Goal: Transaction & Acquisition: Purchase product/service

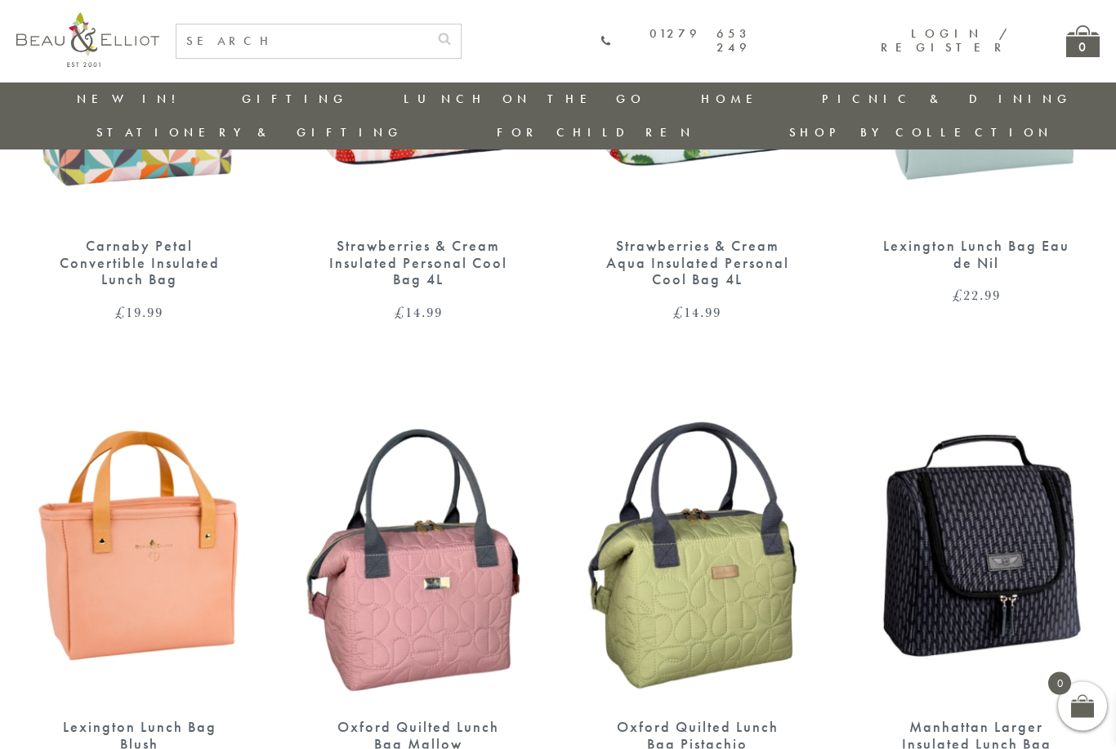
scroll to position [1333, 0]
click at [422, 718] on div "Oxford Quilted Lunch Bag Mallow" at bounding box center [419, 734] width 190 height 33
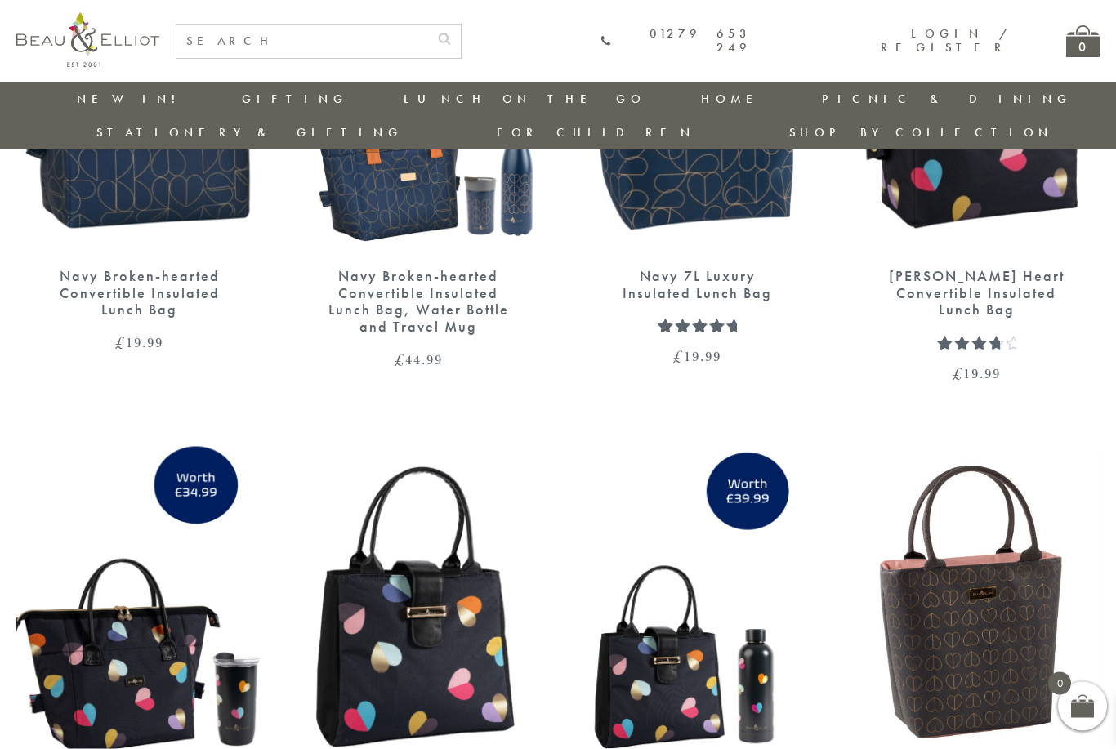
scroll to position [2344, 0]
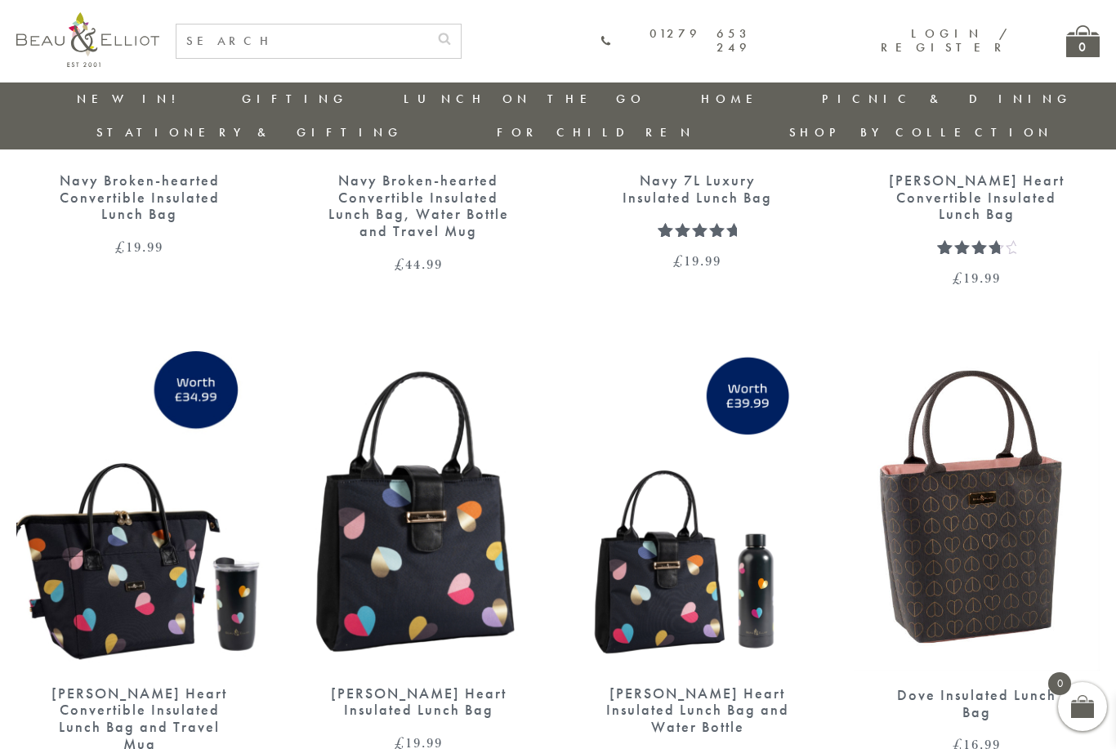
click at [997, 687] on div "Dove Insulated Lunch Bag" at bounding box center [977, 703] width 190 height 33
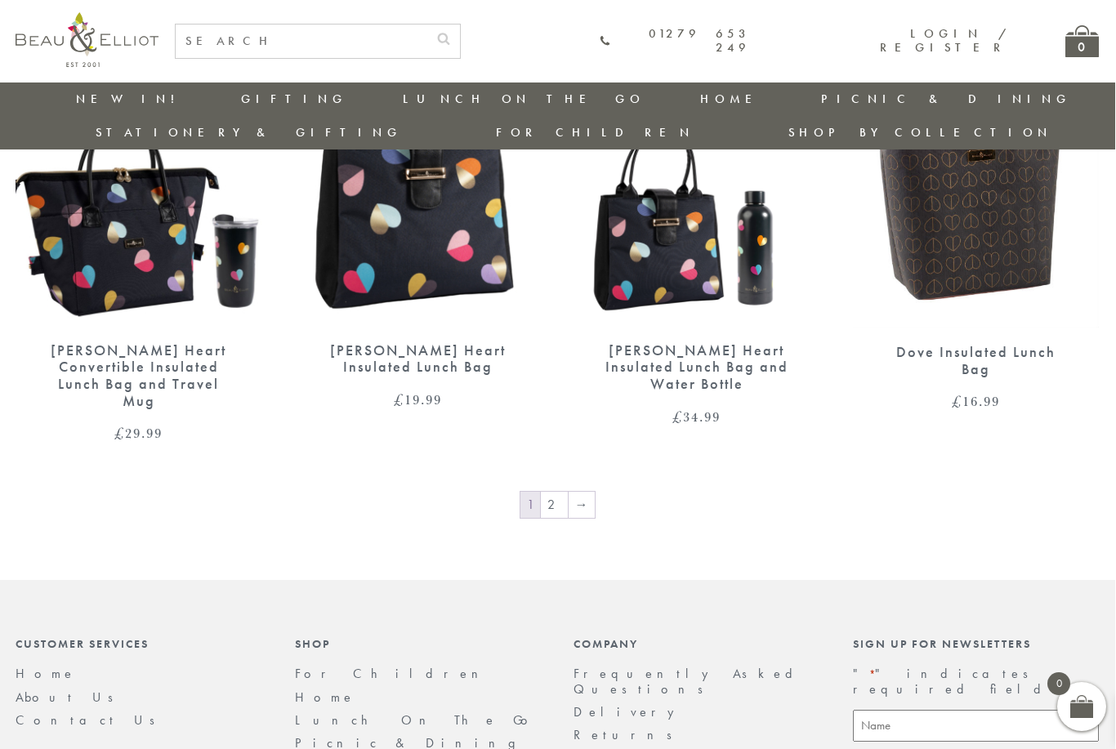
scroll to position [2686, 2]
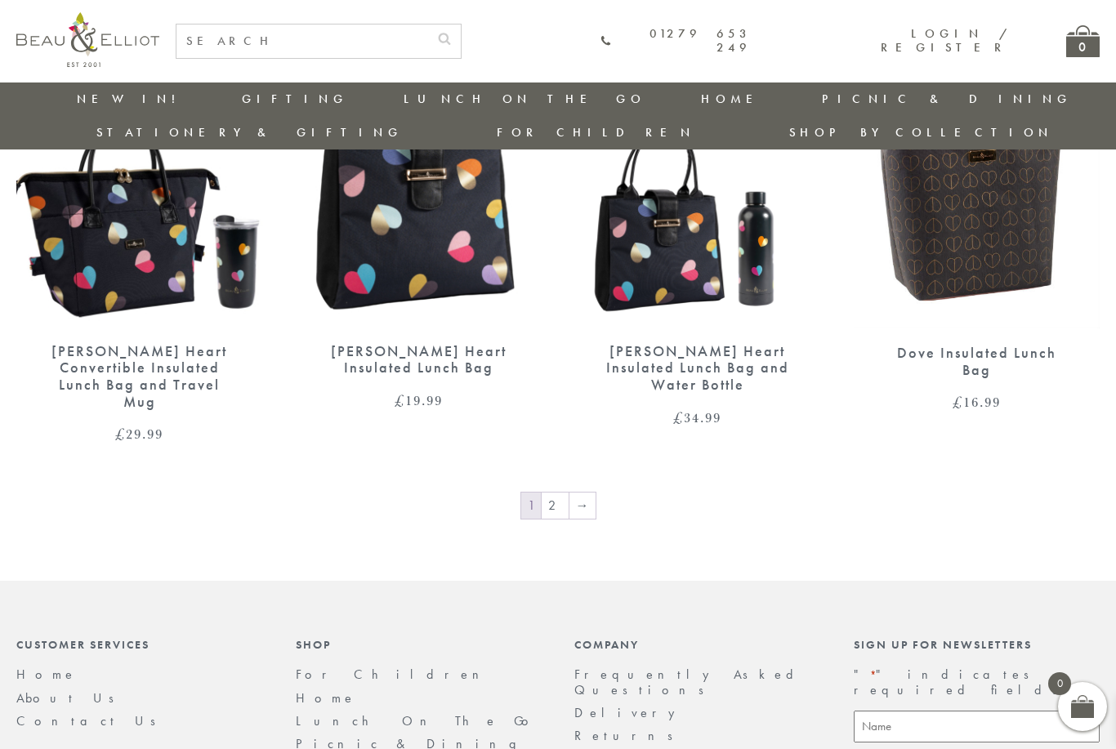
click at [559, 493] on link "2" at bounding box center [555, 506] width 27 height 26
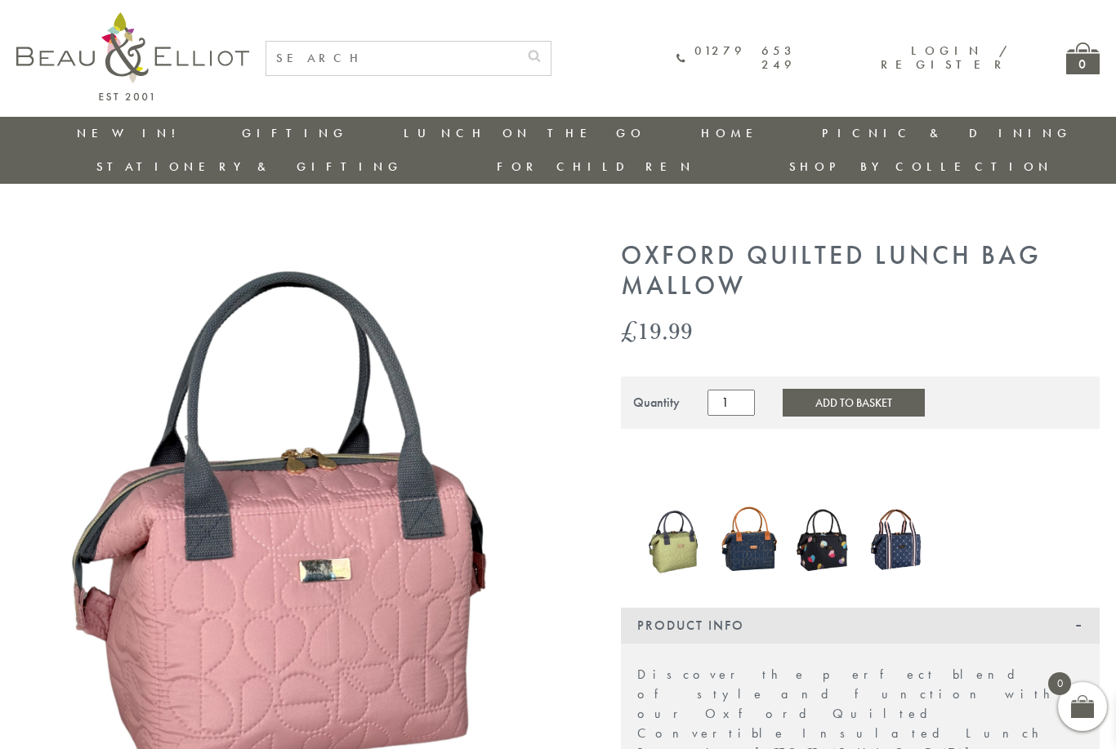
click at [739, 501] on img at bounding box center [749, 540] width 58 height 78
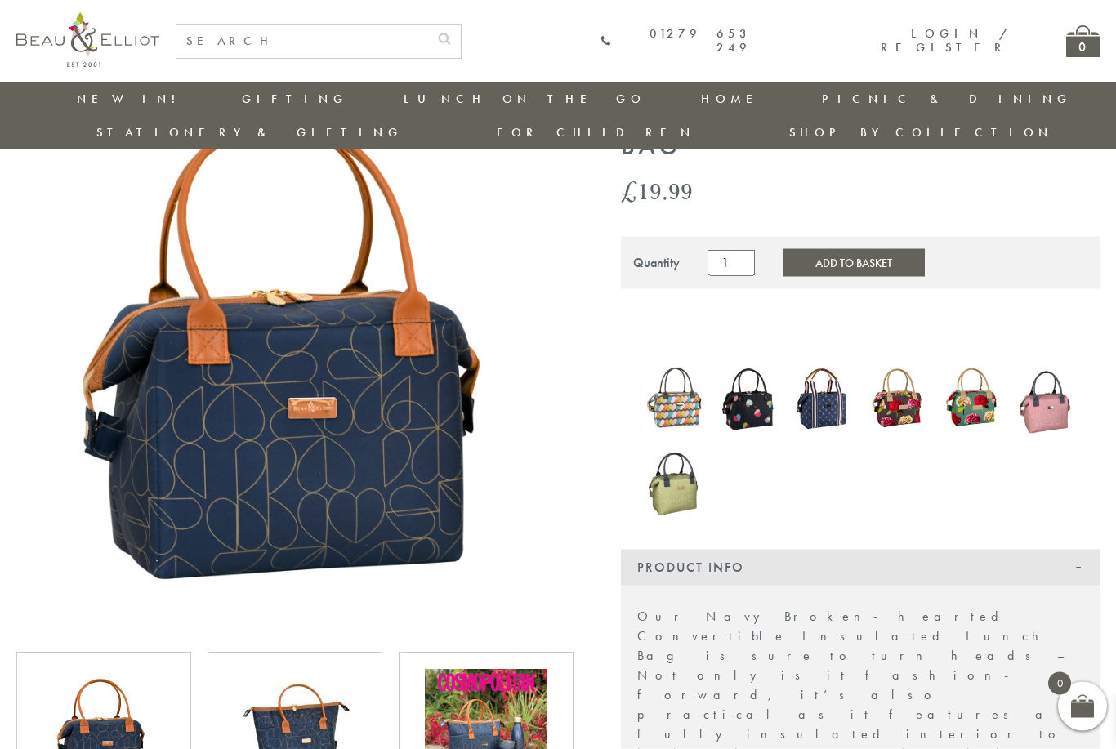
scroll to position [193, 0]
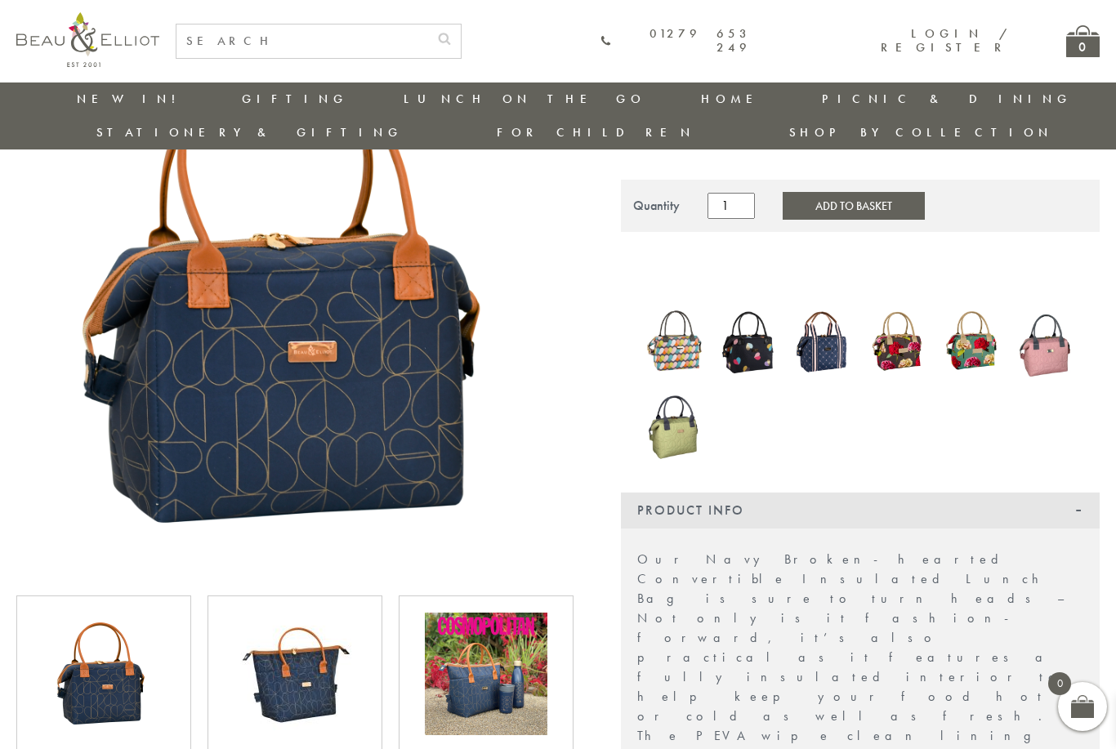
click at [470, 666] on img at bounding box center [486, 674] width 123 height 123
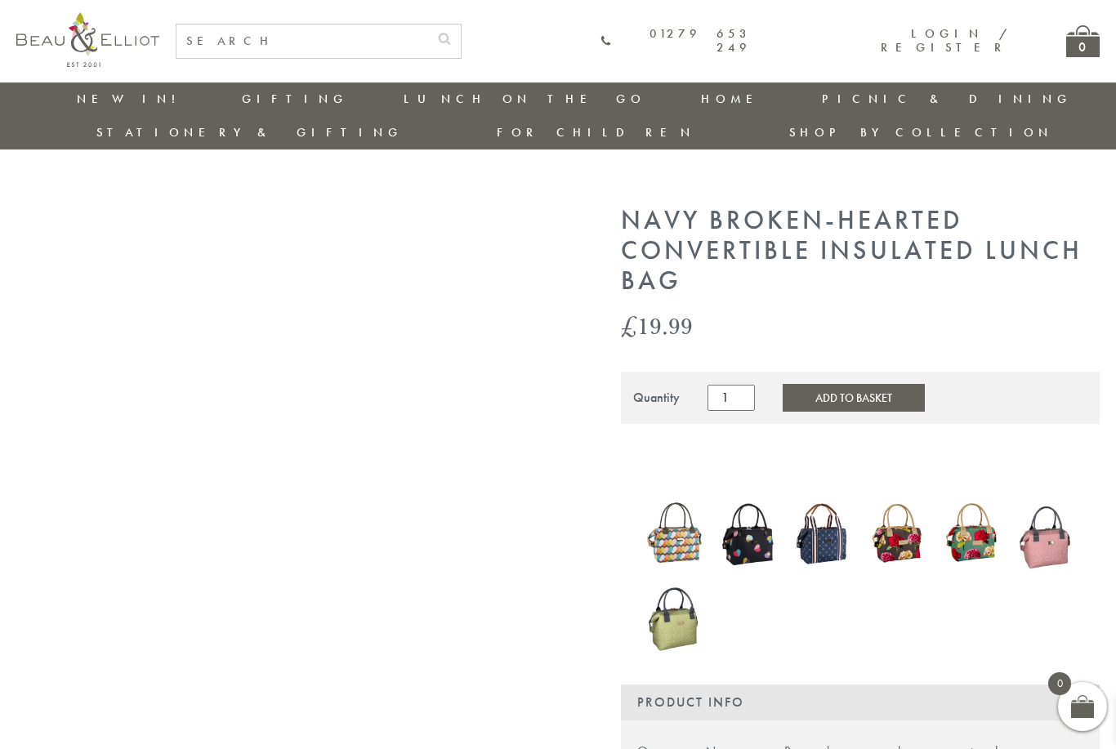
scroll to position [0, 0]
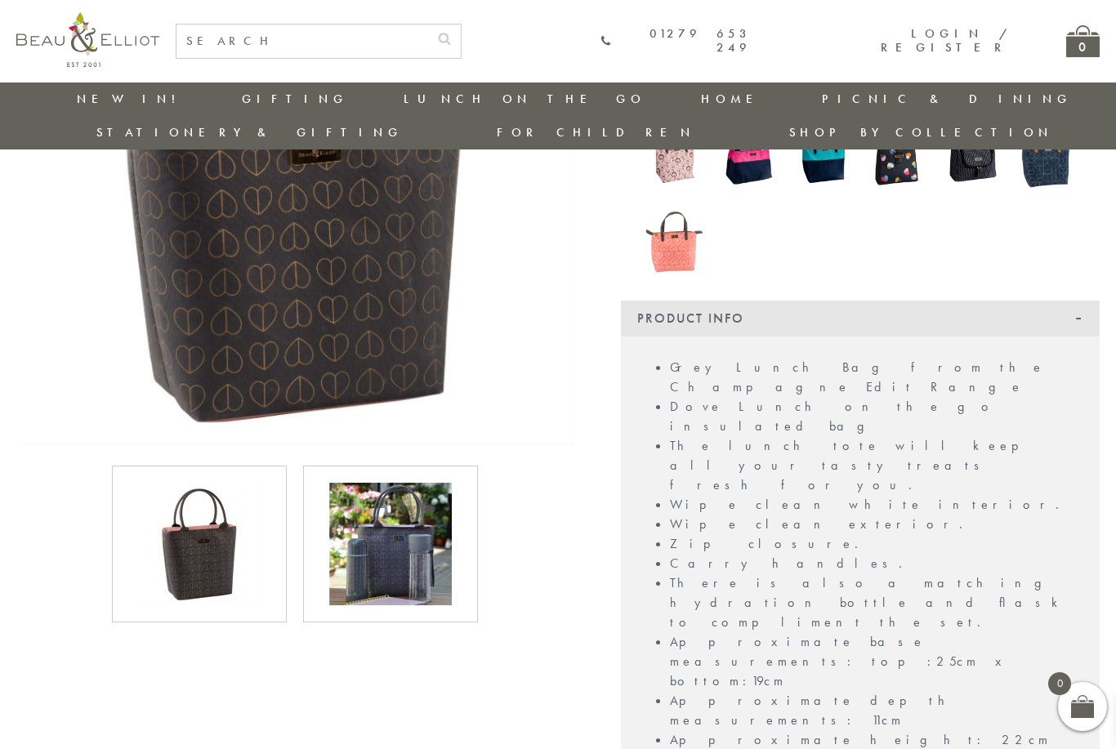
scroll to position [334, 0]
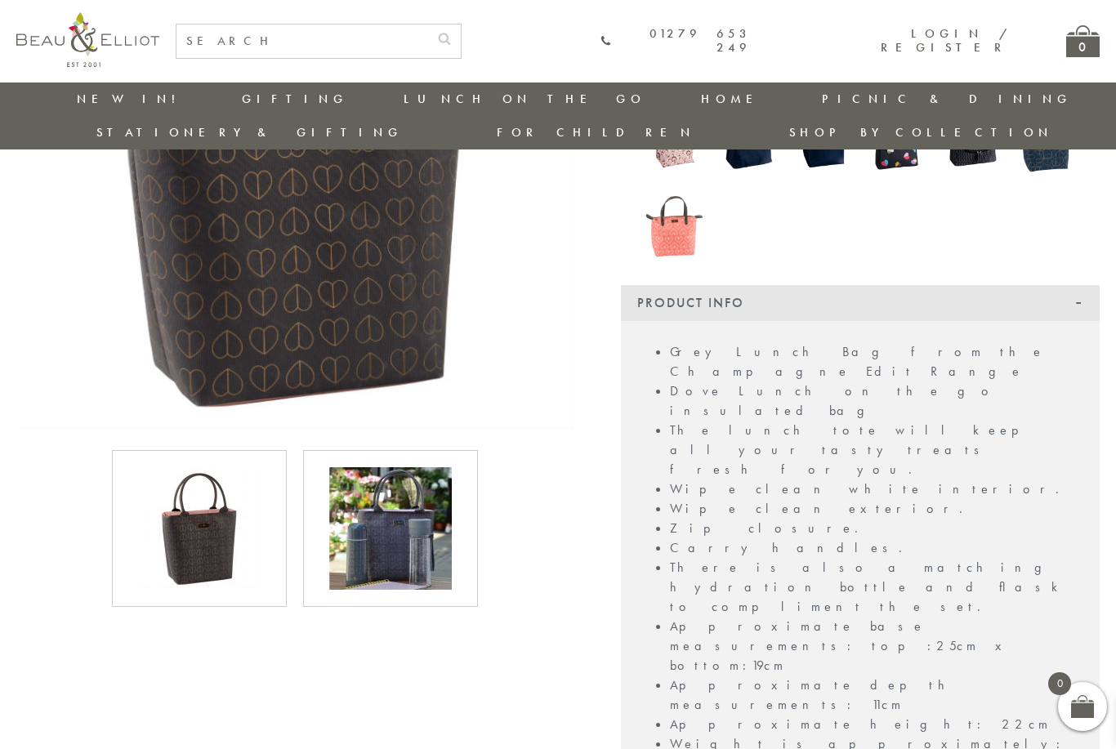
click at [393, 532] on img at bounding box center [390, 528] width 123 height 123
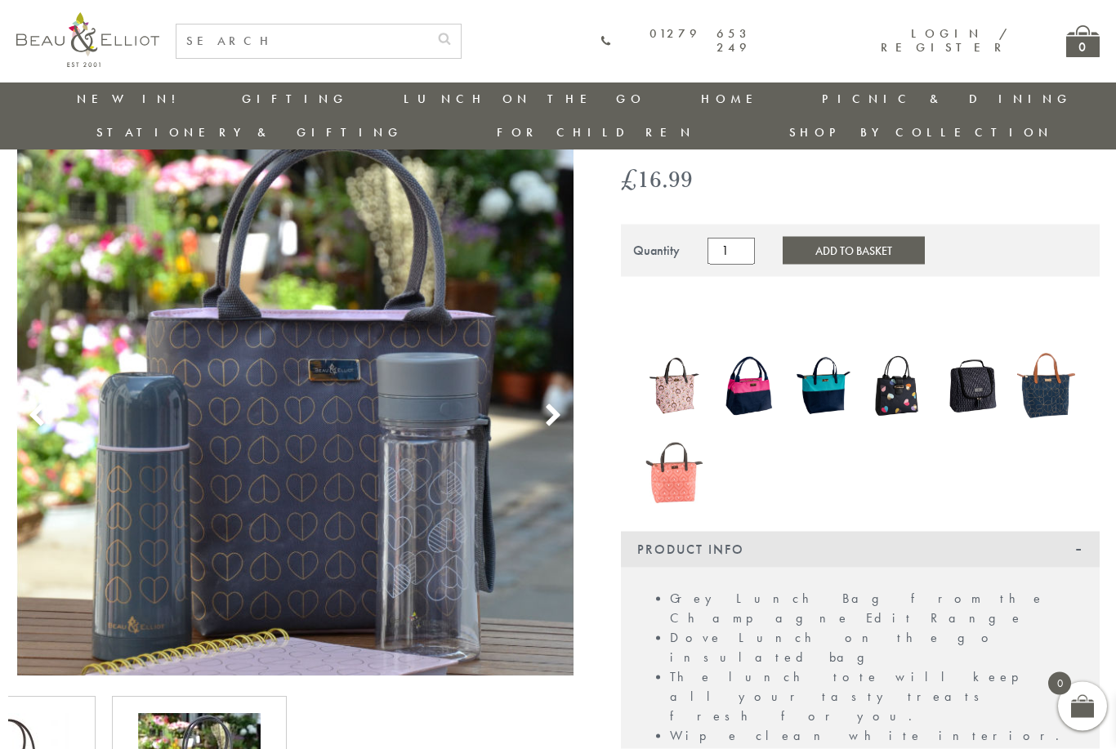
scroll to position [0, 0]
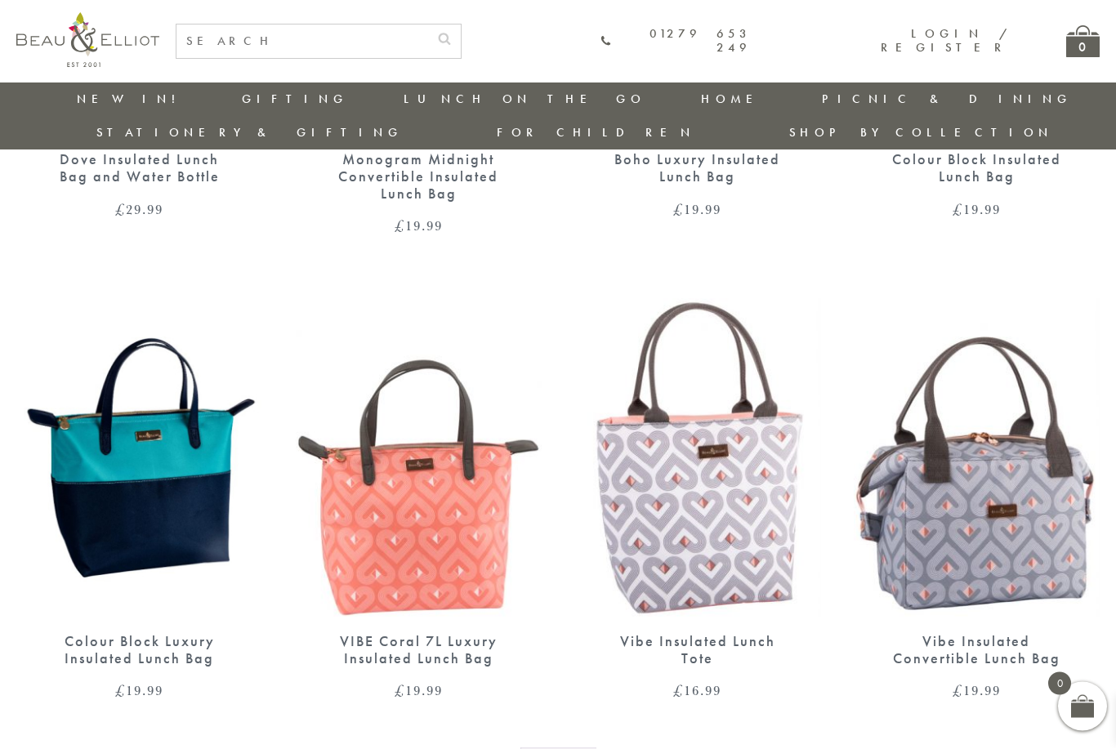
scroll to position [986, 0]
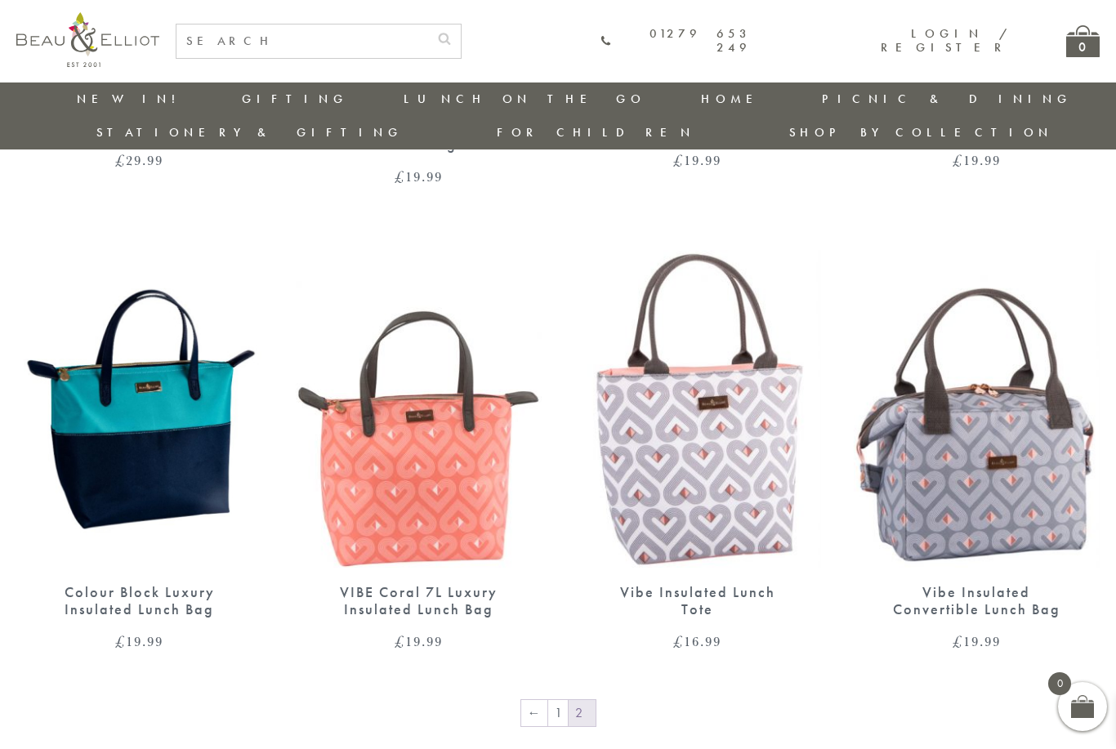
click at [995, 516] on img at bounding box center [977, 409] width 247 height 318
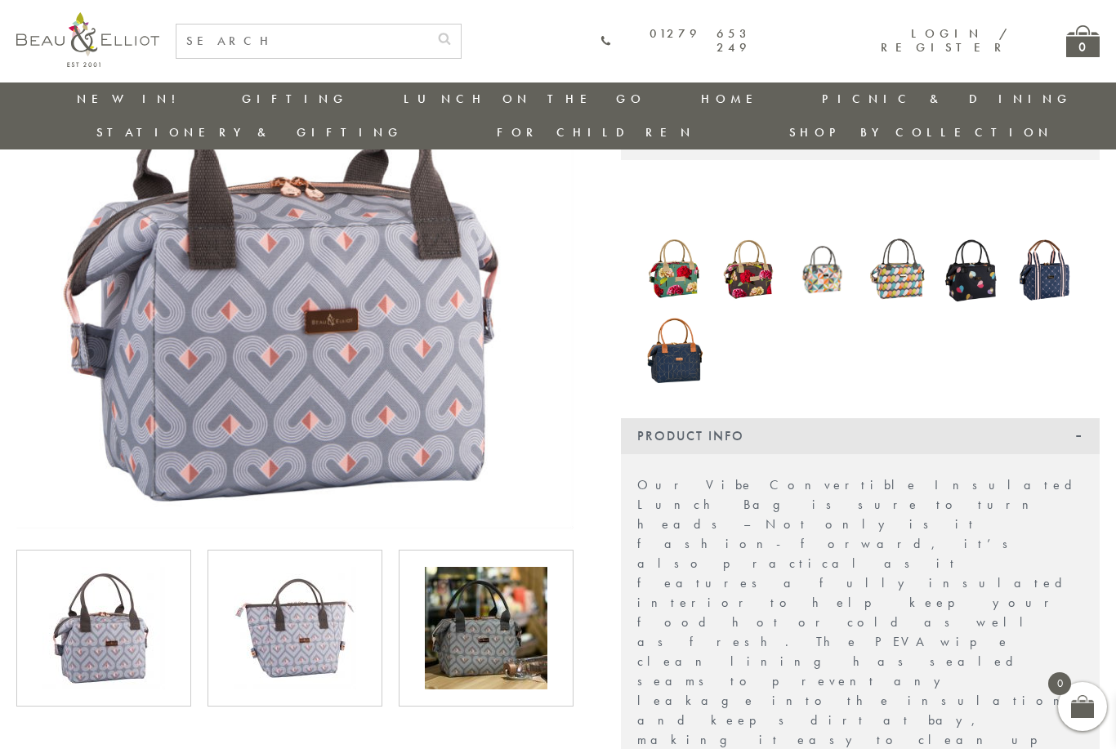
scroll to position [233, 0]
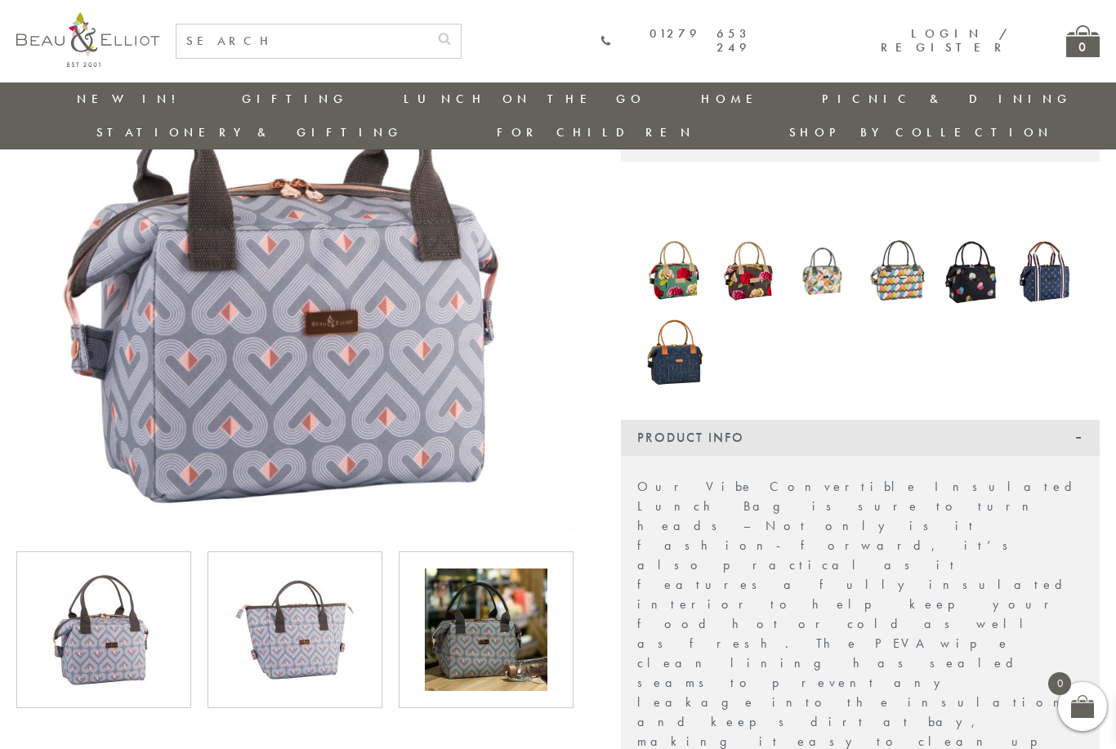
click at [489, 598] on img at bounding box center [486, 630] width 123 height 123
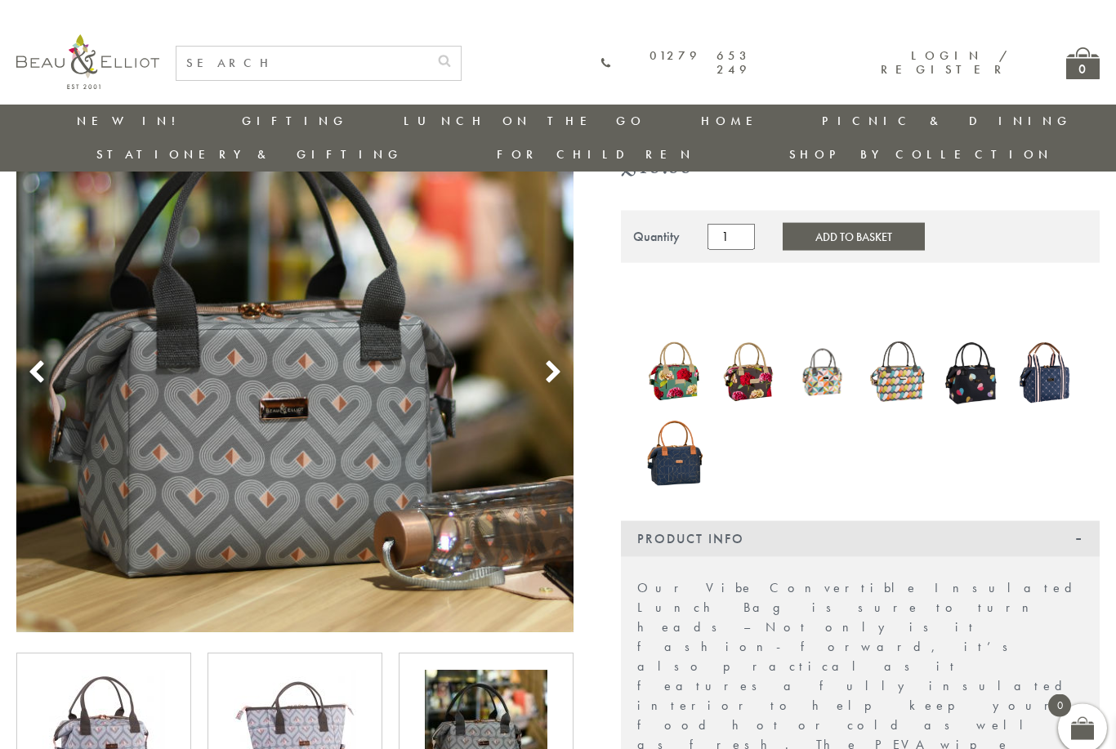
scroll to position [0, 0]
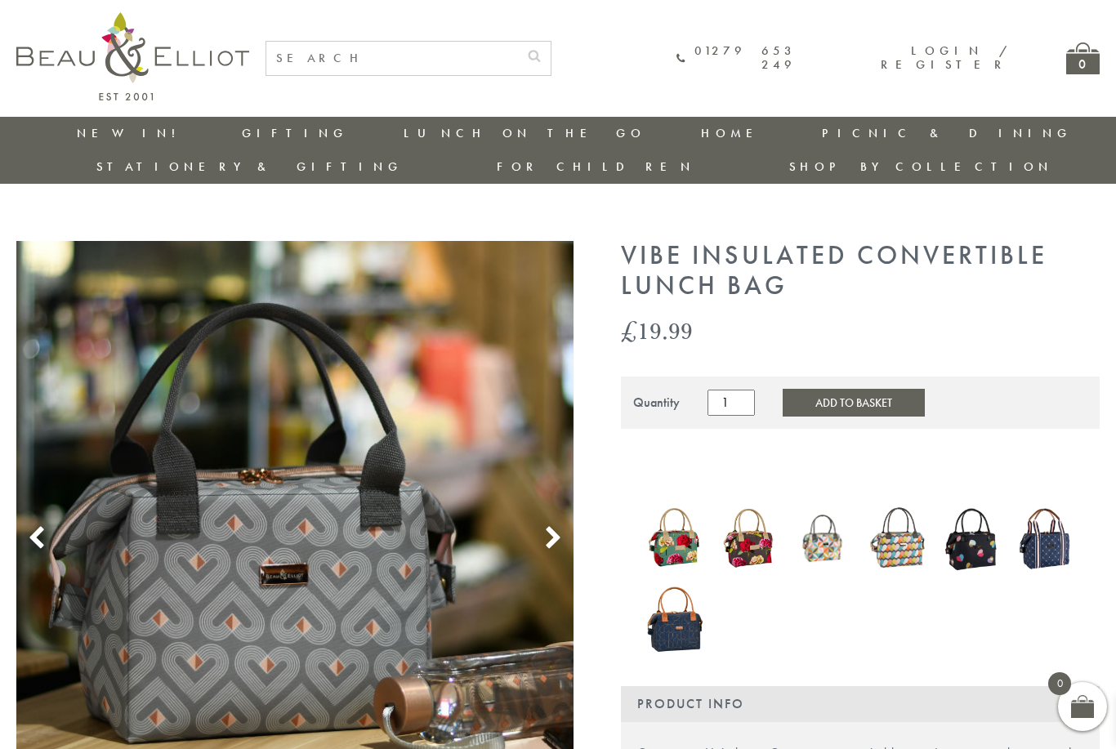
click at [651, 241] on h1 "Vibe Insulated Convertible Lunch Bag" at bounding box center [860, 271] width 479 height 60
click at [647, 241] on h1 "Vibe Insulated Convertible Lunch Bag" at bounding box center [860, 271] width 479 height 60
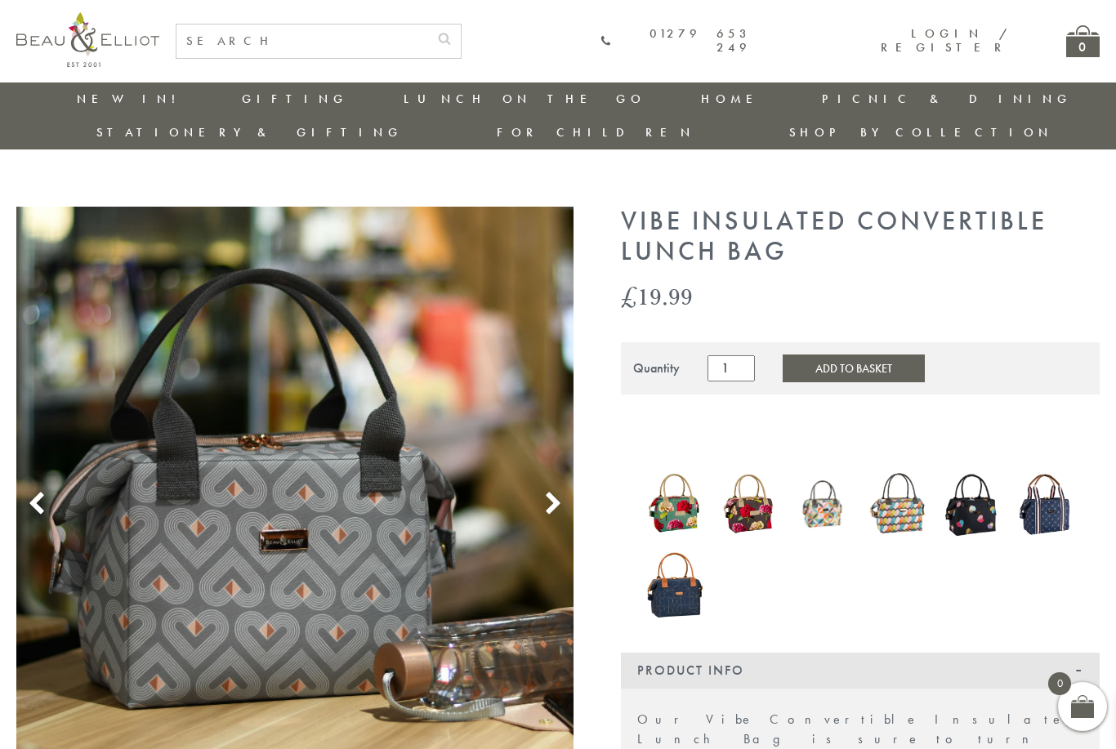
scroll to position [11, 2]
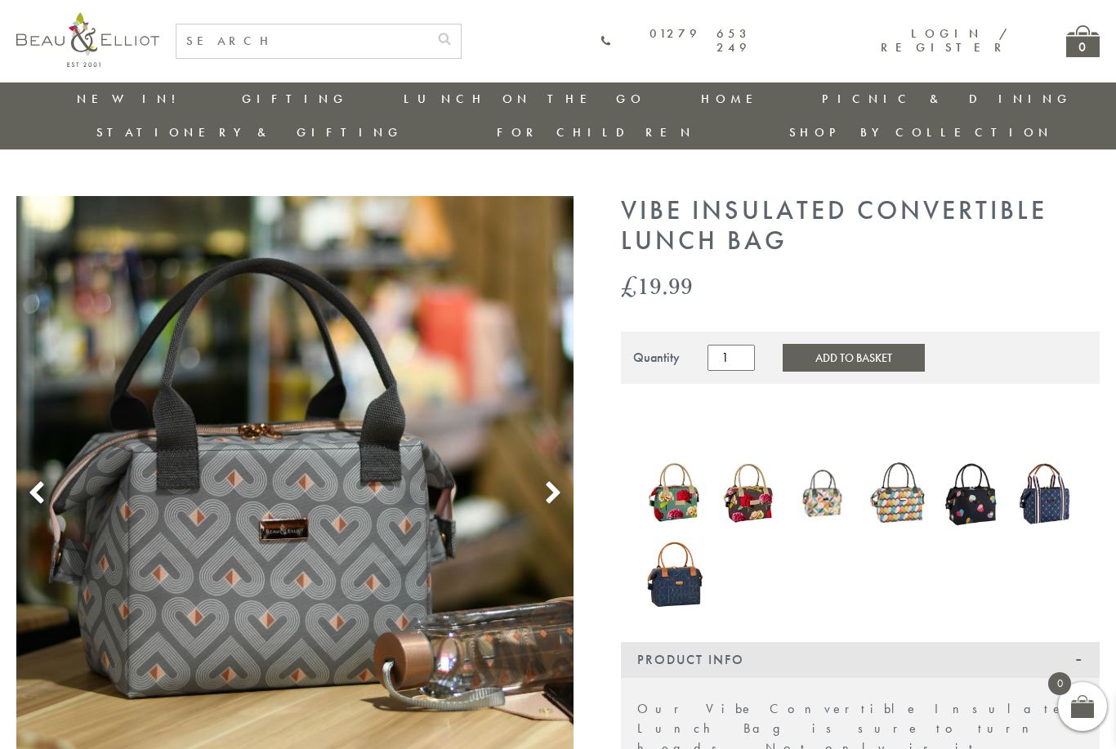
click at [810, 344] on button "Add to Basket" at bounding box center [854, 358] width 142 height 28
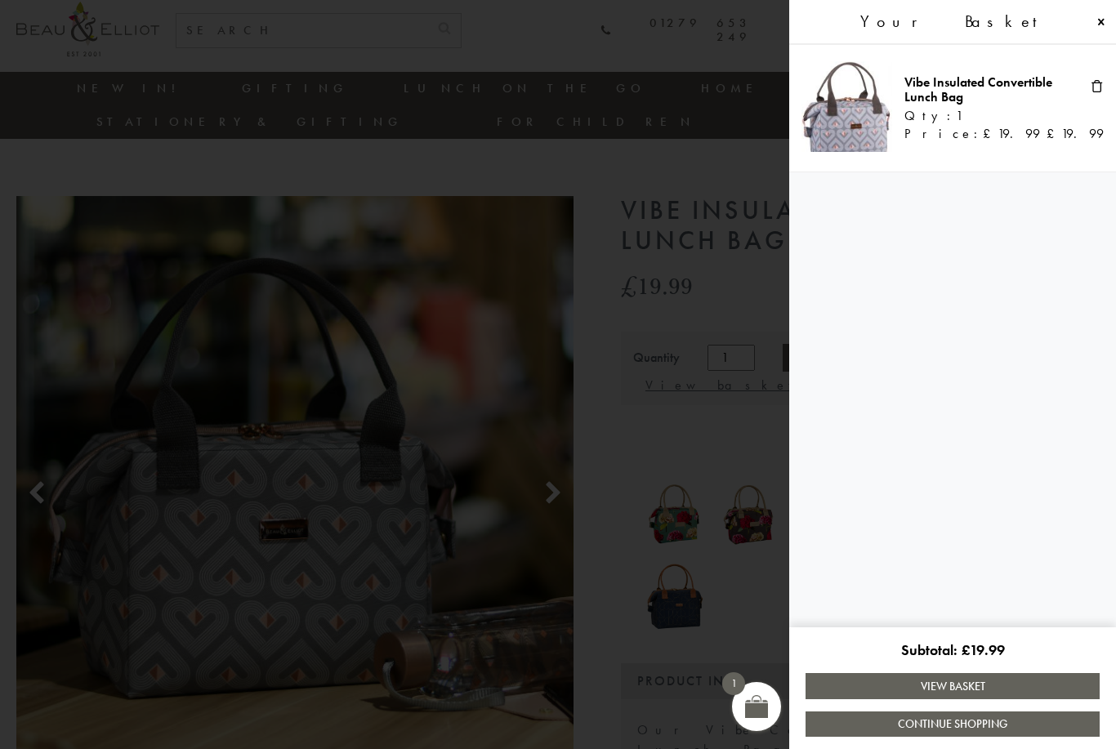
click at [975, 735] on link "Continue Shopping" at bounding box center [952, 724] width 294 height 25
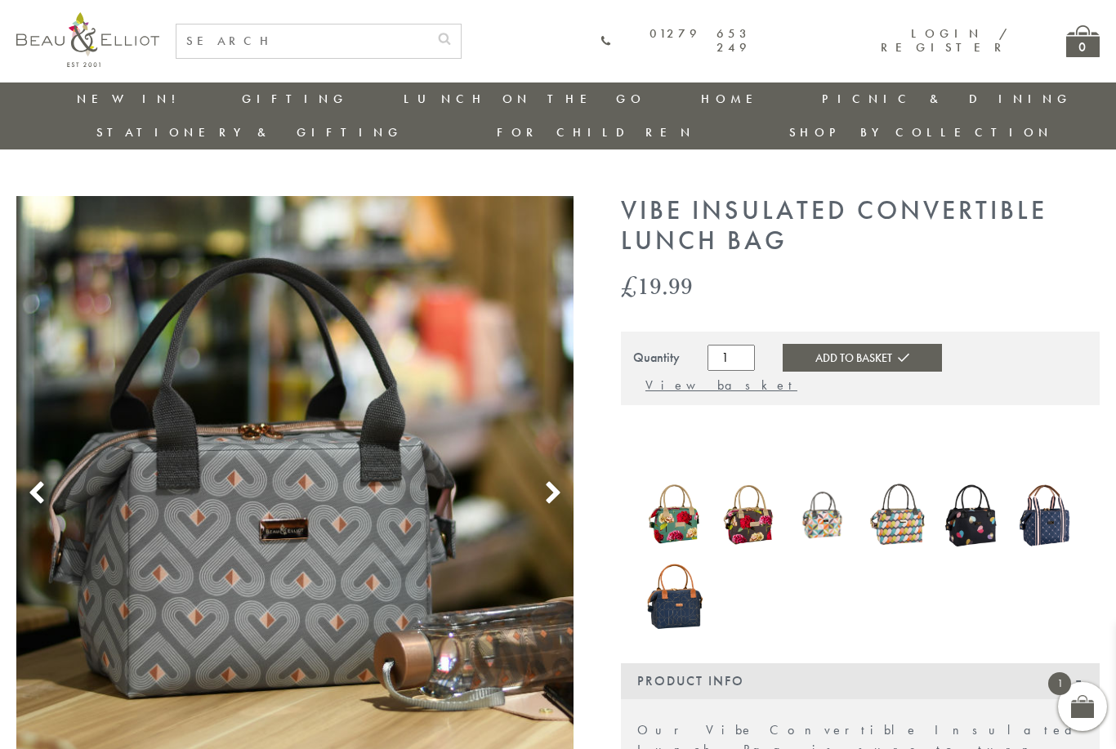
click at [1055, 57] on div "01279 653 249 Login / Register 0" at bounding box center [638, 41] width 924 height 35
click at [1093, 41] on div "0" at bounding box center [1082, 41] width 33 height 32
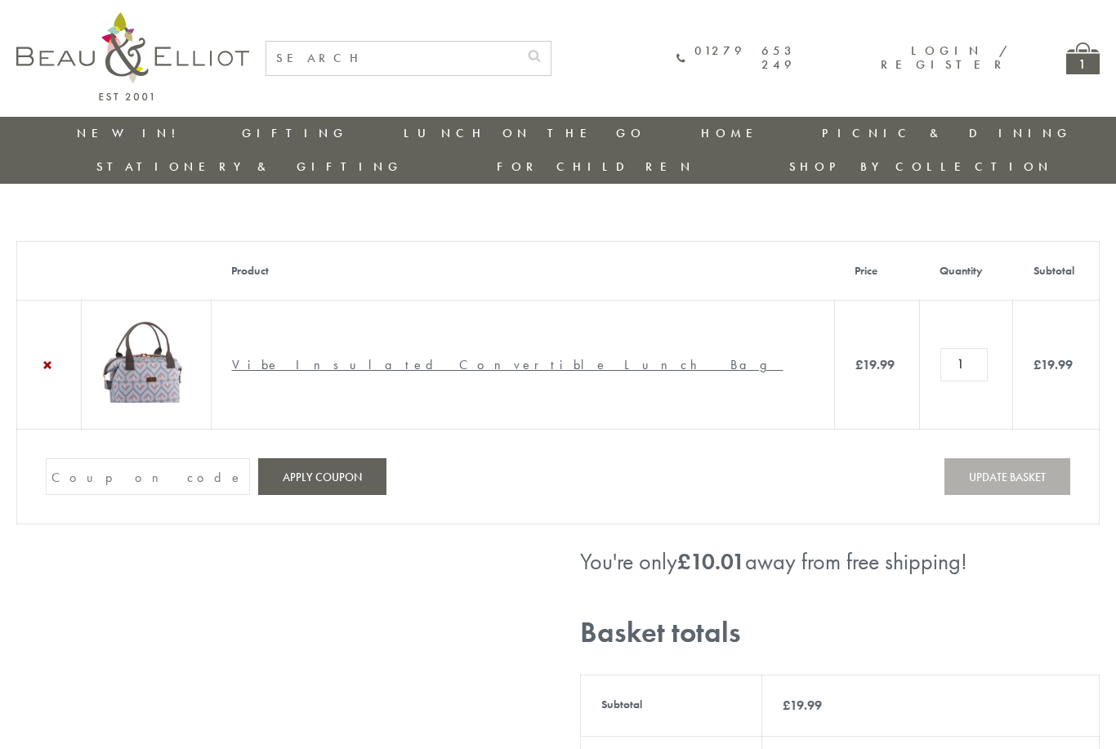
click at [195, 458] on input "Coupon:" at bounding box center [148, 476] width 204 height 37
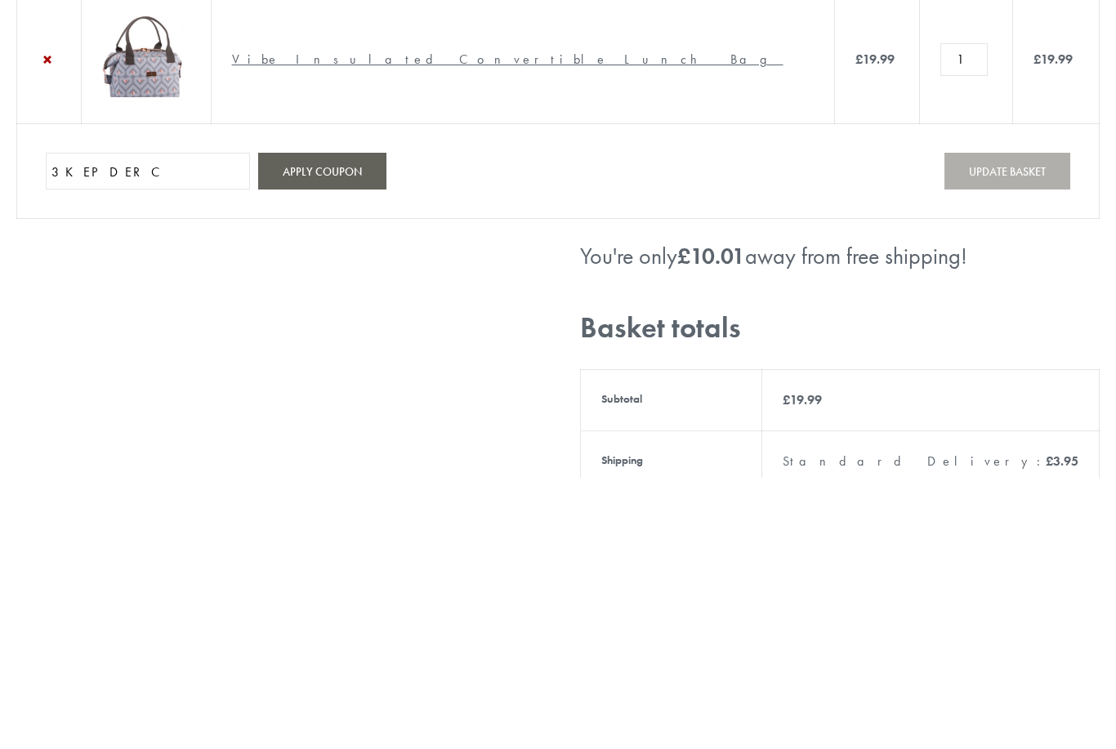
type input "3KEPDERC"
click at [337, 424] on button "Apply coupon" at bounding box center [322, 442] width 128 height 37
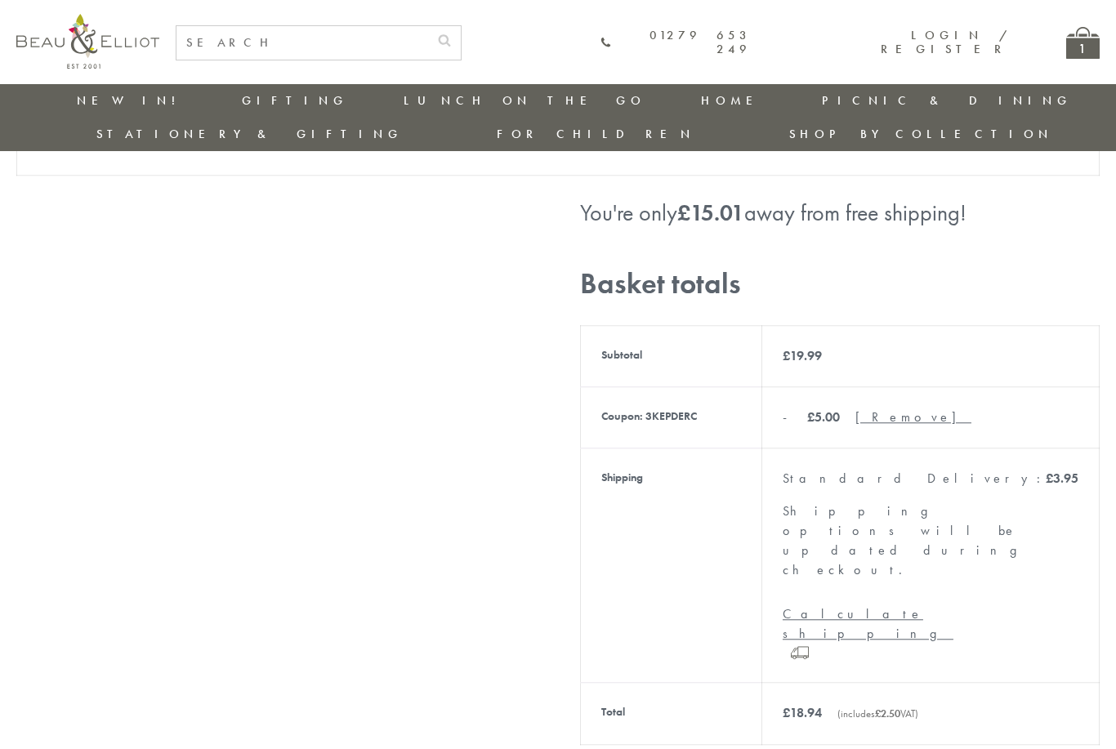
scroll to position [147, 0]
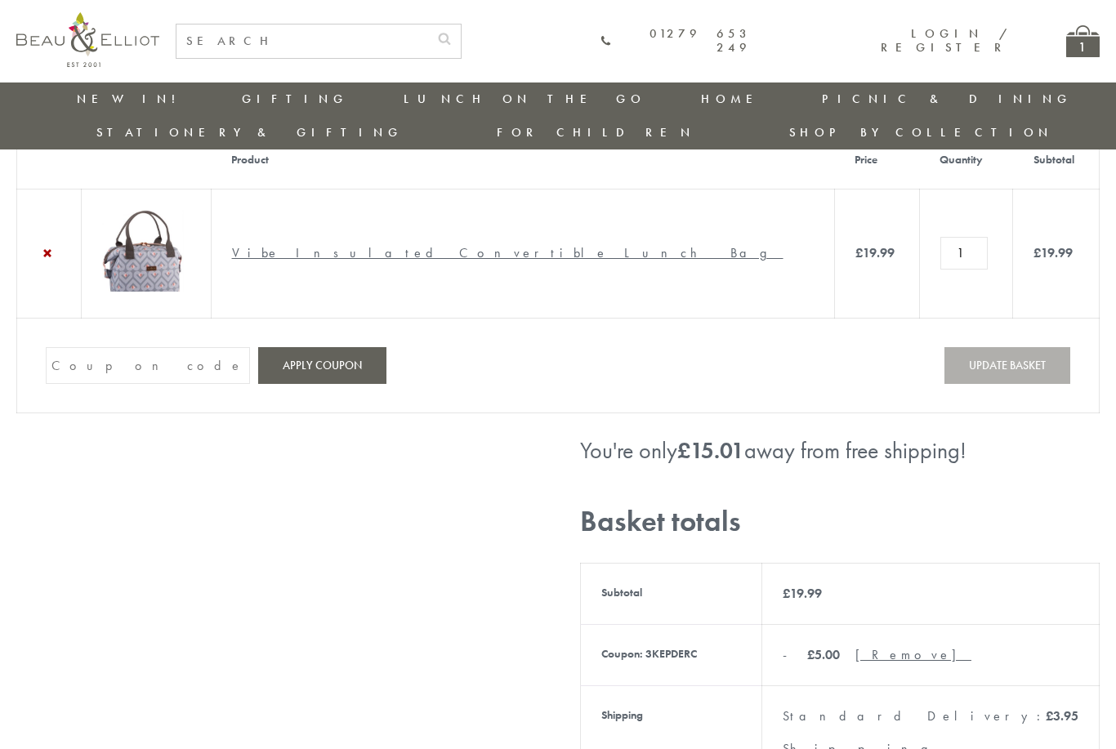
click at [970, 43] on link "Login / Register" at bounding box center [945, 40] width 128 height 30
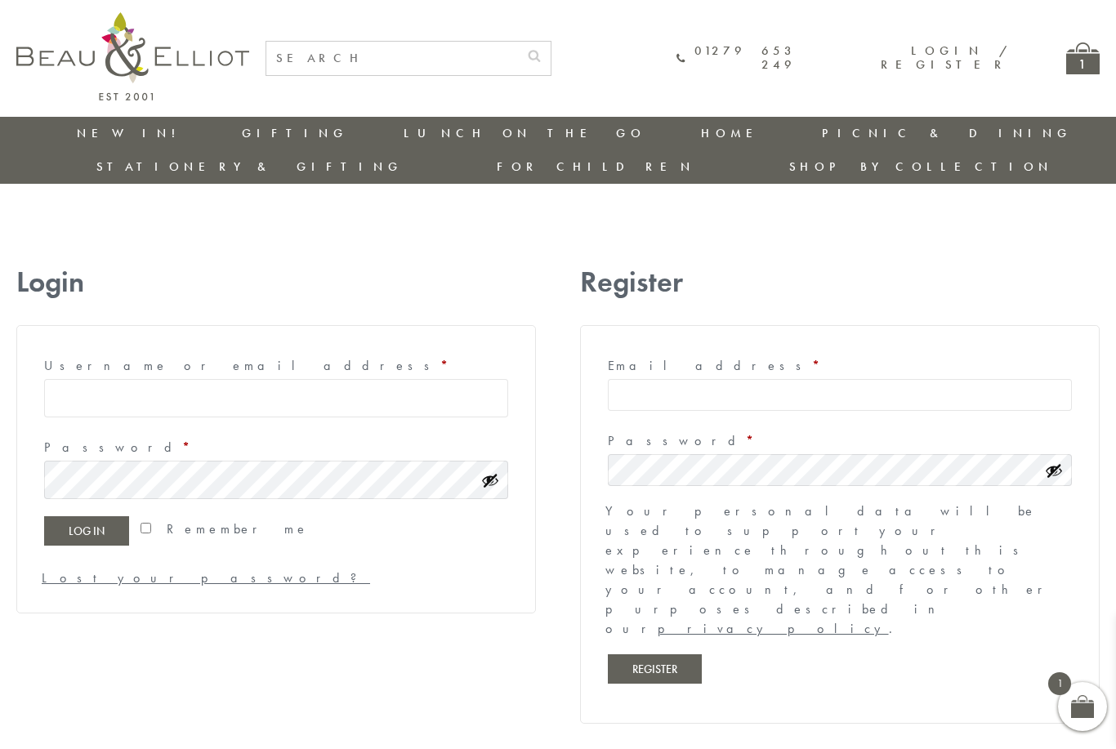
click at [697, 353] on label "Email address * Required" at bounding box center [840, 366] width 464 height 26
click at [697, 379] on input "Email address * Required" at bounding box center [840, 395] width 464 height 32
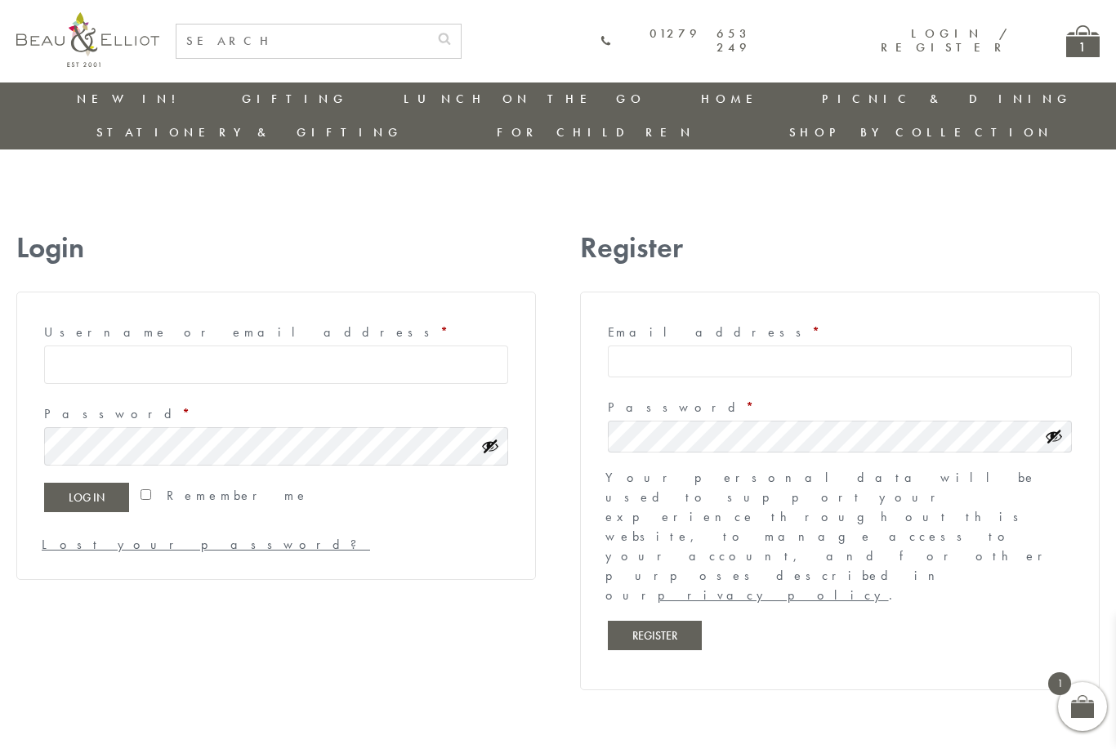
scroll to position [0, 2]
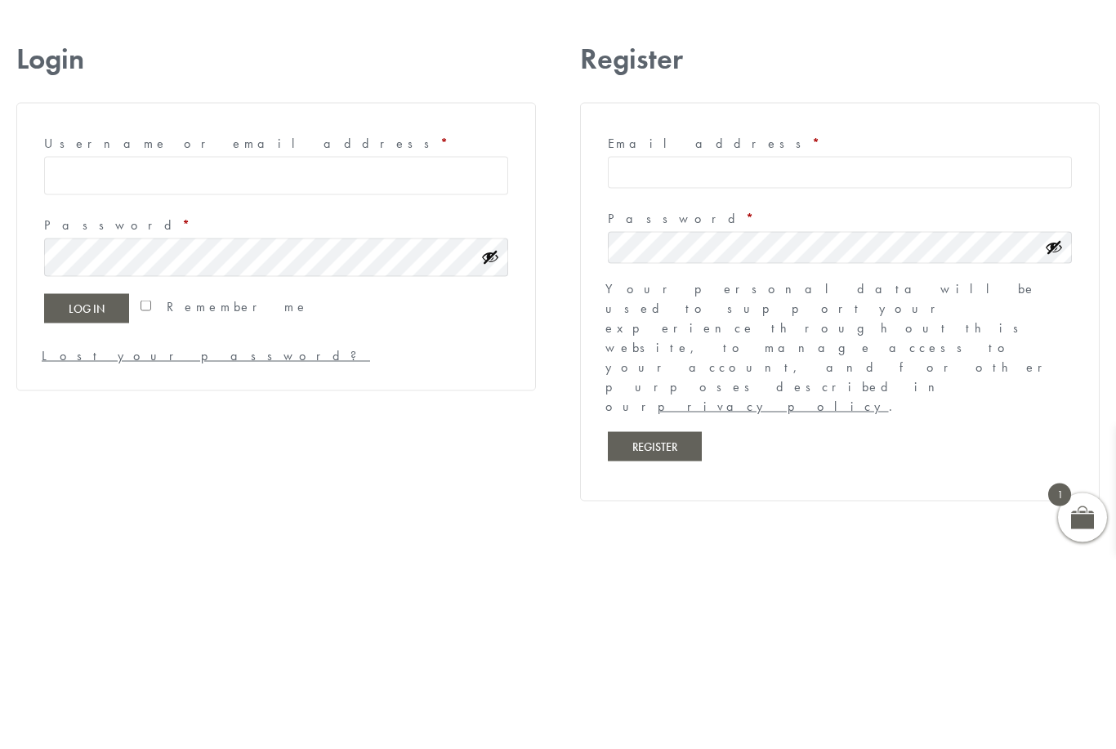
type input "[EMAIL_ADDRESS][DOMAIN_NAME]"
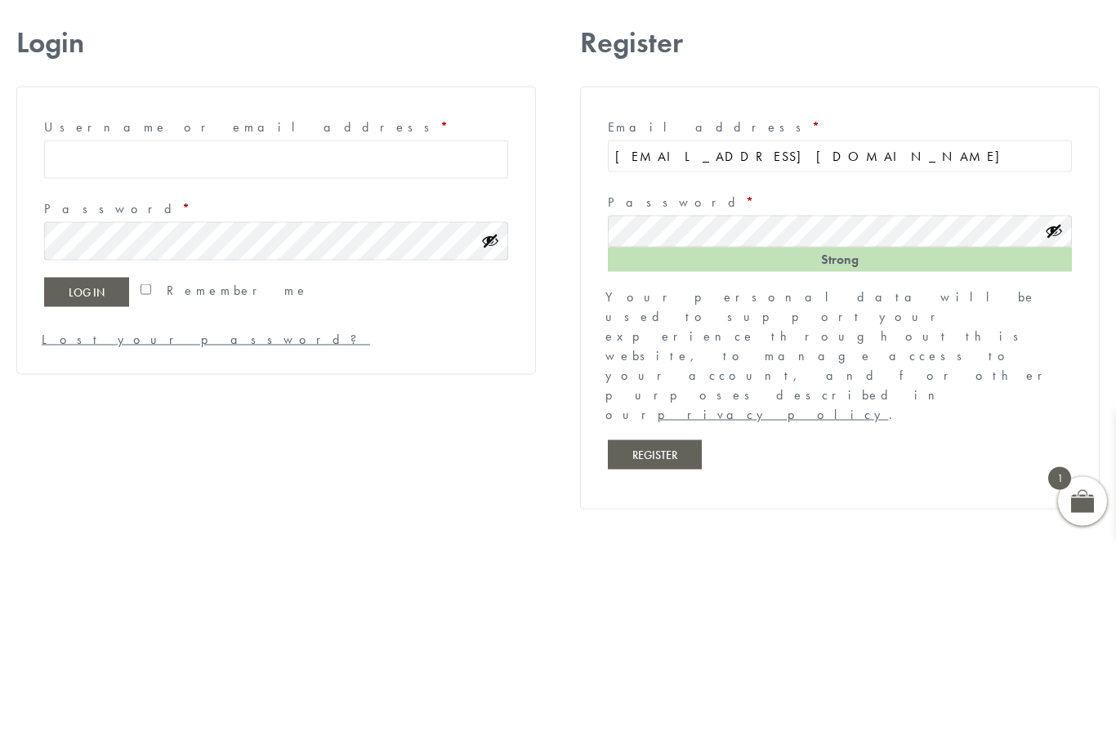
click at [659, 645] on button "Register" at bounding box center [655, 659] width 94 height 29
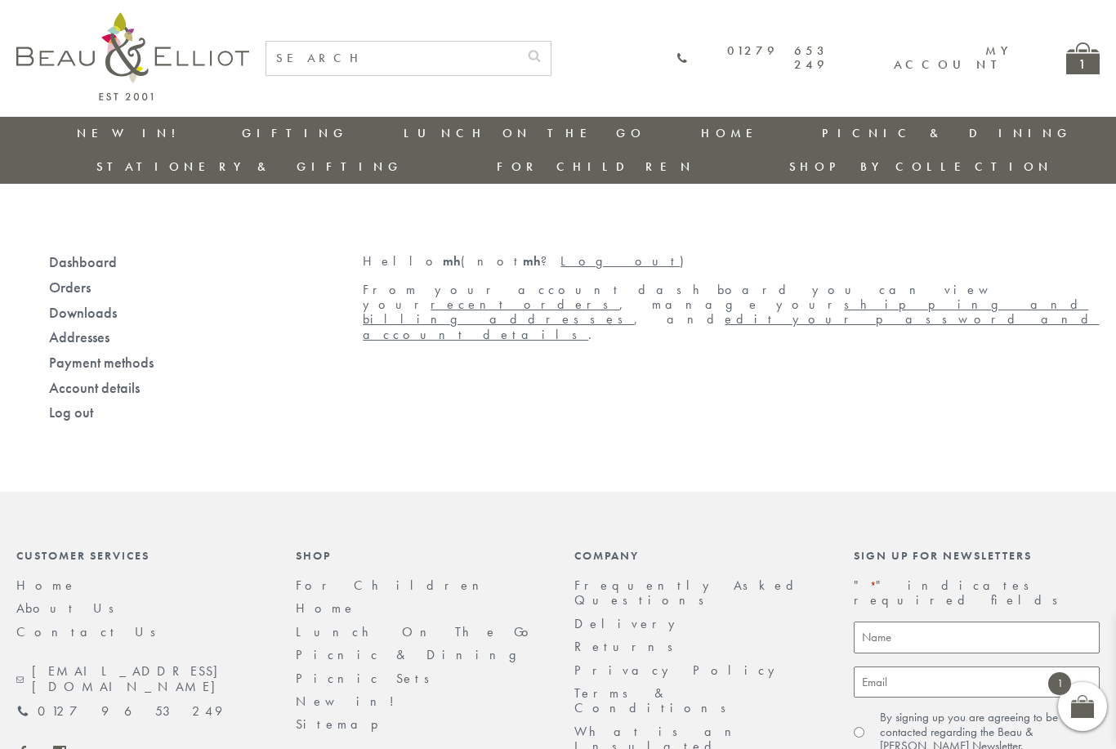
click at [1061, 60] on div "01279 653 249 My account 1" at bounding box center [682, 58] width 834 height 35
click at [1079, 70] on div "1" at bounding box center [1082, 58] width 33 height 32
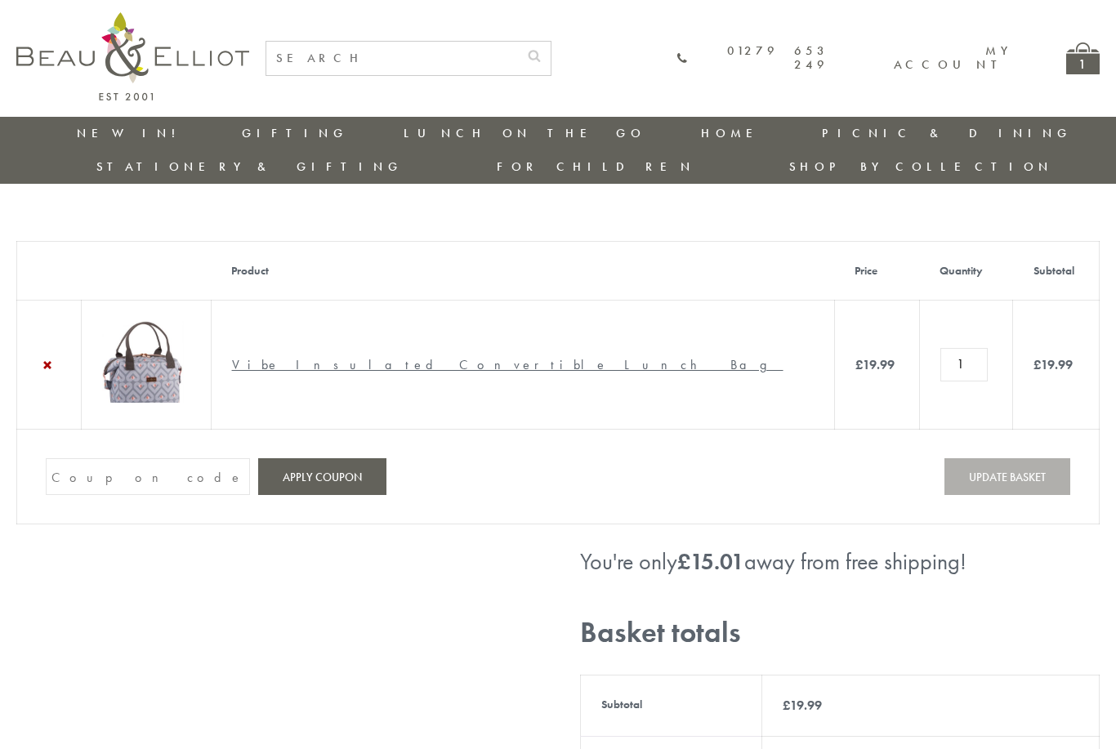
click at [148, 458] on input "Coupon:" at bounding box center [148, 476] width 204 height 37
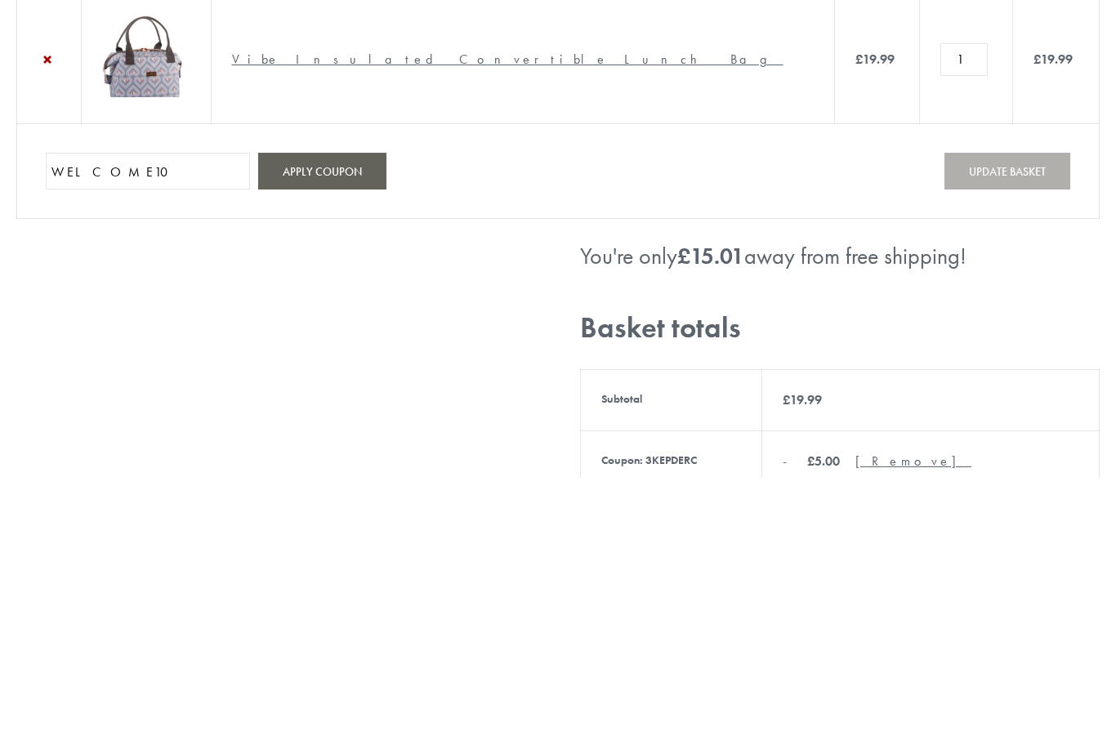
type input "WELCOME10"
click at [338, 424] on button "Apply coupon" at bounding box center [322, 442] width 128 height 37
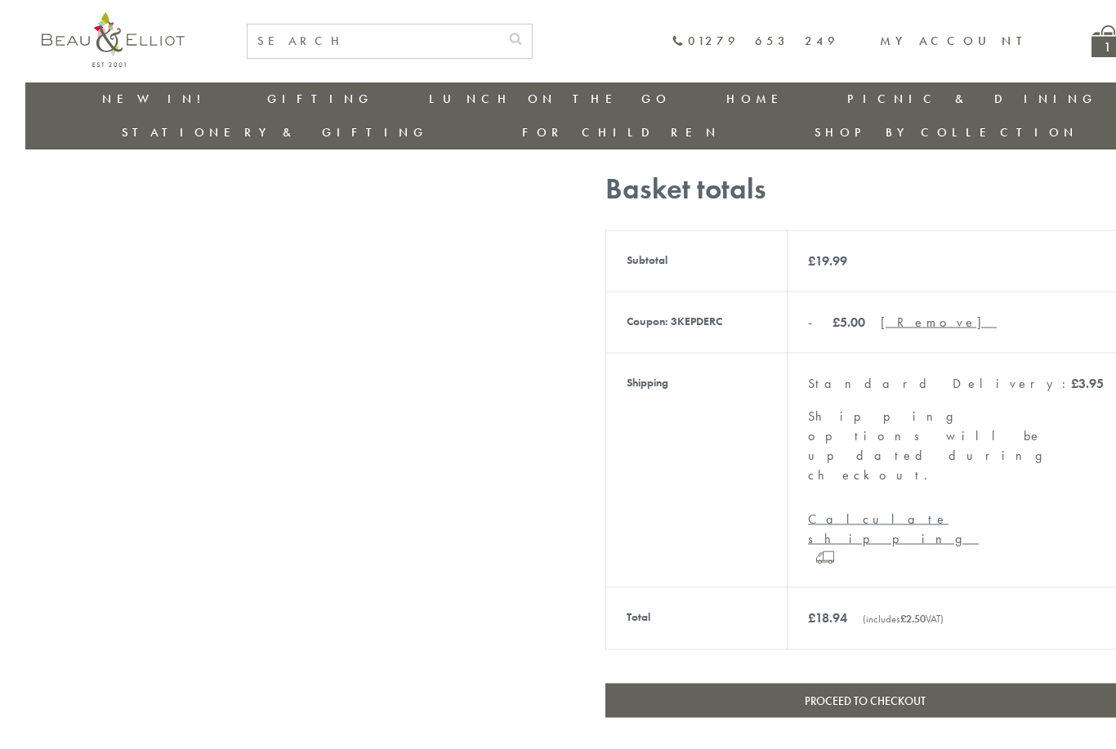
scroll to position [523, 0]
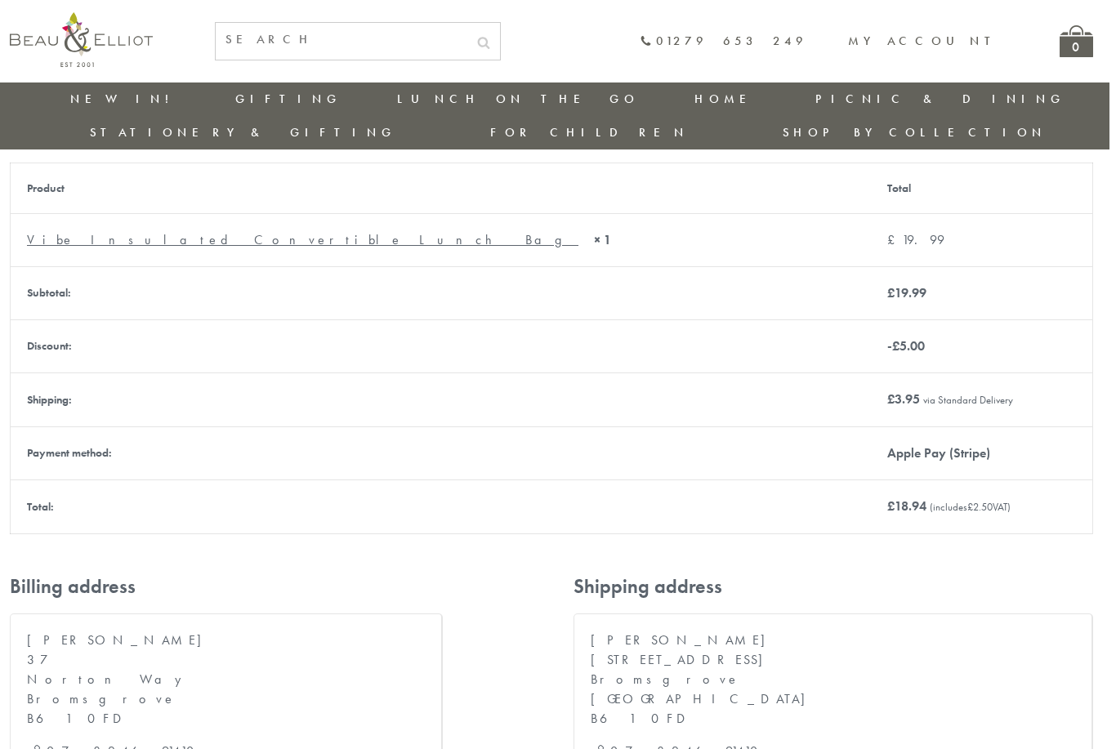
scroll to position [0, 2]
